Goal: Complete application form

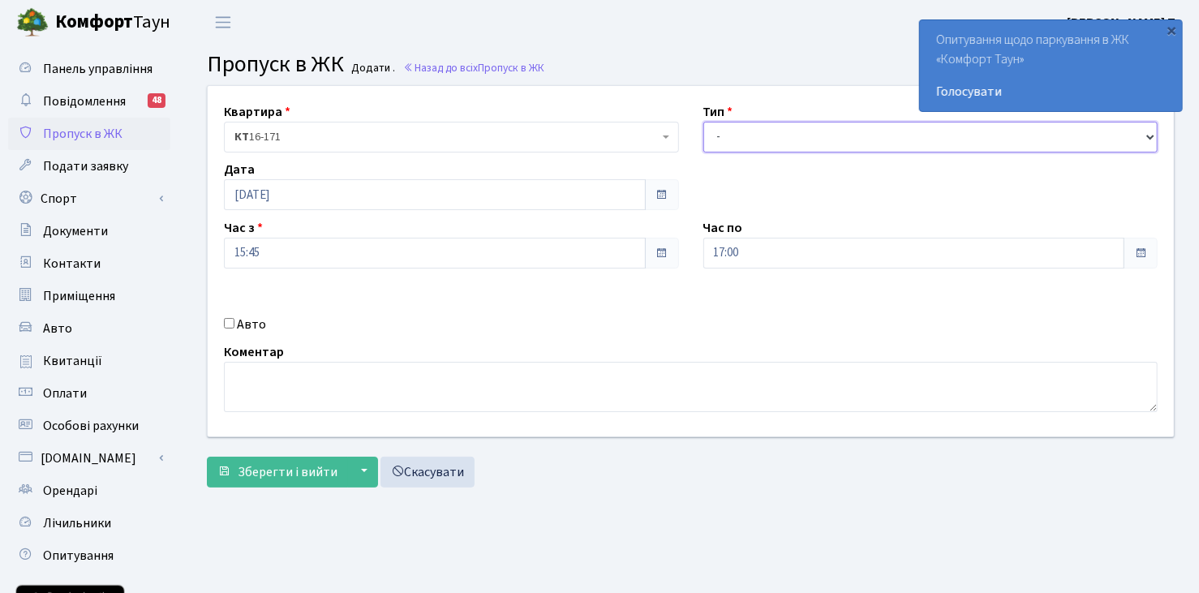
click at [772, 125] on select "- Доставка Таксі Гості Сервіс" at bounding box center [931, 137] width 455 height 31
select select "3"
click at [704, 122] on select "- Доставка Таксі Гості Сервіс" at bounding box center [931, 137] width 455 height 31
click at [228, 320] on input "Авто" at bounding box center [229, 323] width 11 height 11
checkbox input "true"
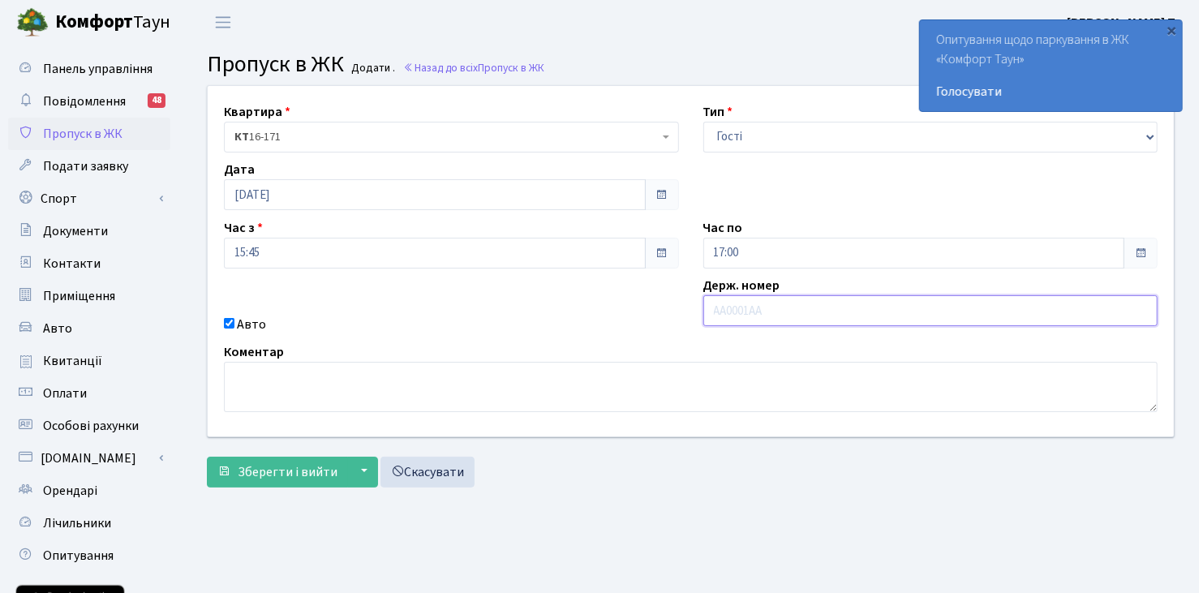
paste input "АХ0897ВА"
type input "АХ0897ВА"
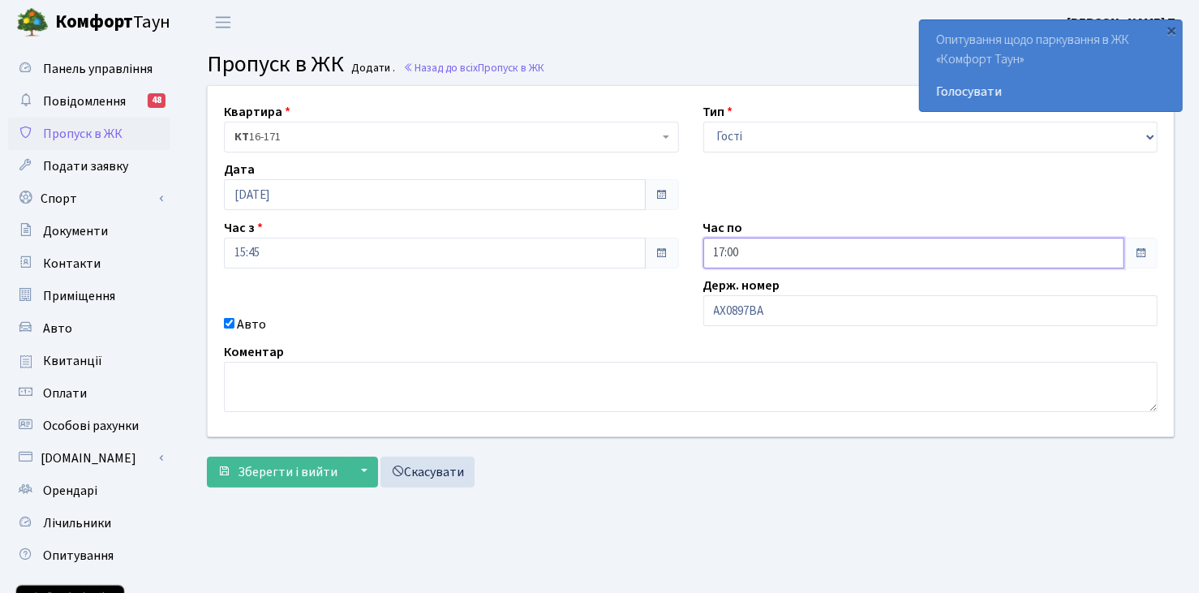
click at [745, 251] on input "17:00" at bounding box center [915, 253] width 422 height 31
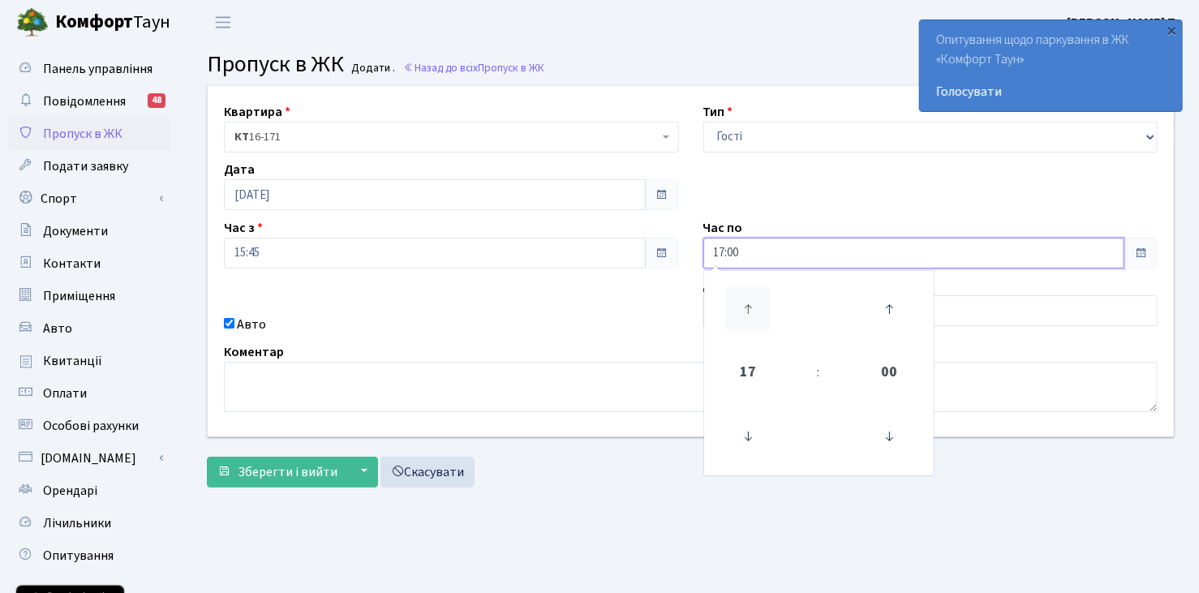
click at [743, 303] on icon at bounding box center [748, 309] width 44 height 44
type input "20:00"
click at [656, 488] on div "Квартира <b>КТ</b>&nbsp;&nbsp;&nbsp;&nbsp;16-171 КТ 16-171 Тип - Доставка Таксі…" at bounding box center [691, 290] width 992 height 411
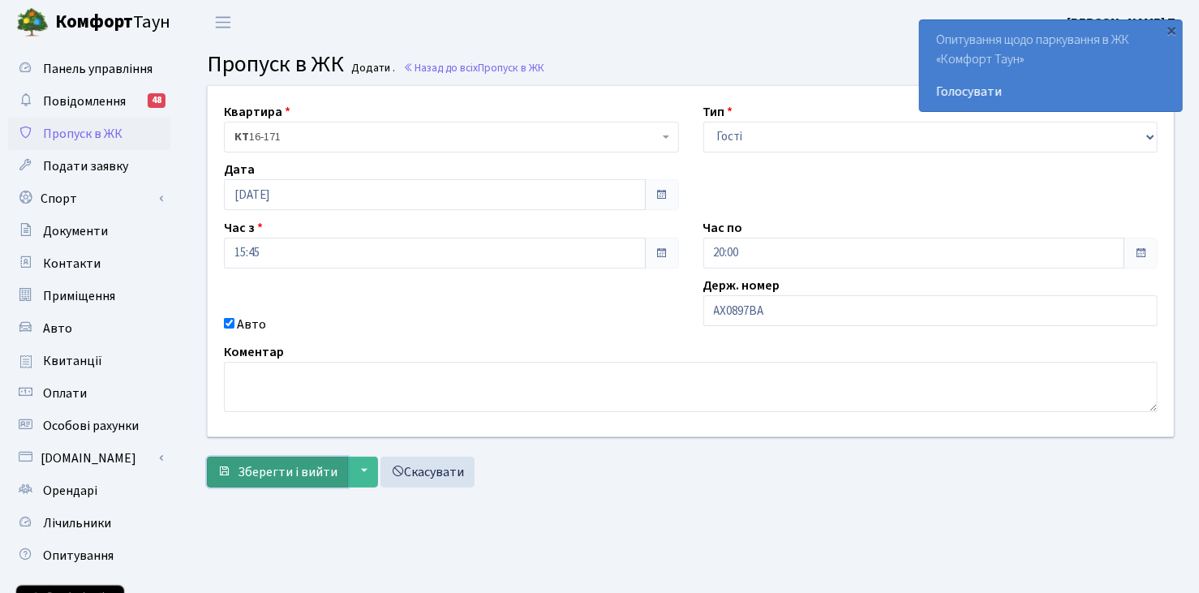
click at [287, 463] on span "Зберегти і вийти" at bounding box center [288, 472] width 100 height 18
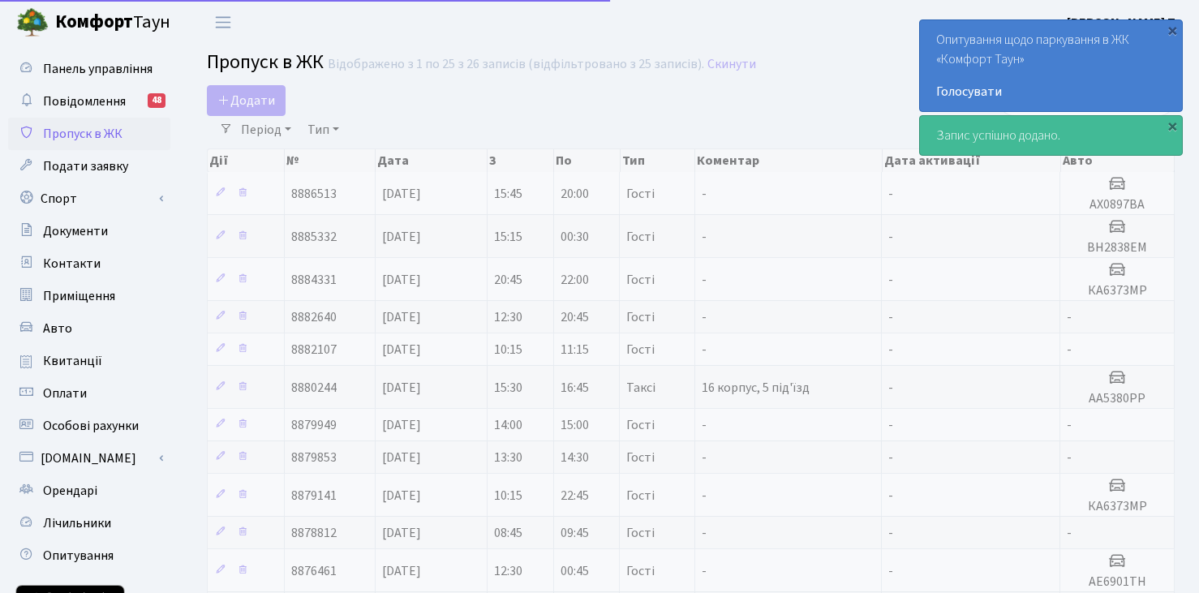
select select "25"
